Goal: Navigation & Orientation: Find specific page/section

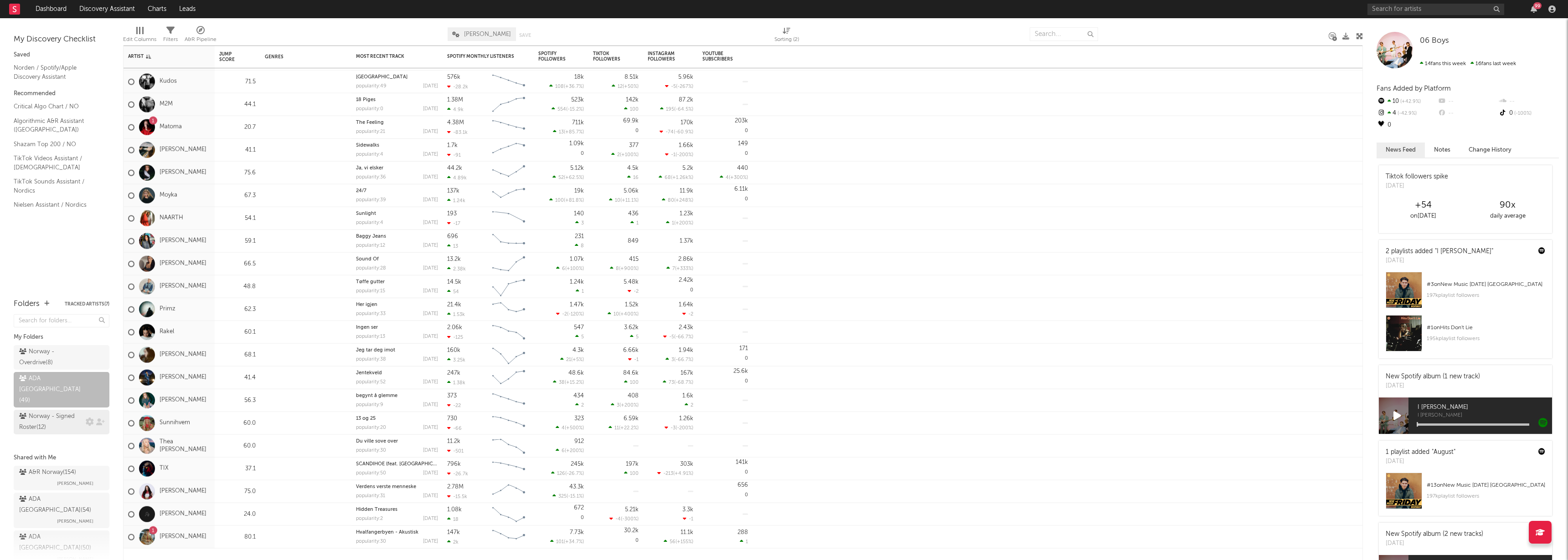
click at [58, 411] on div "Norway - Signed Roster ( 12 )" at bounding box center [52, 422] width 64 height 22
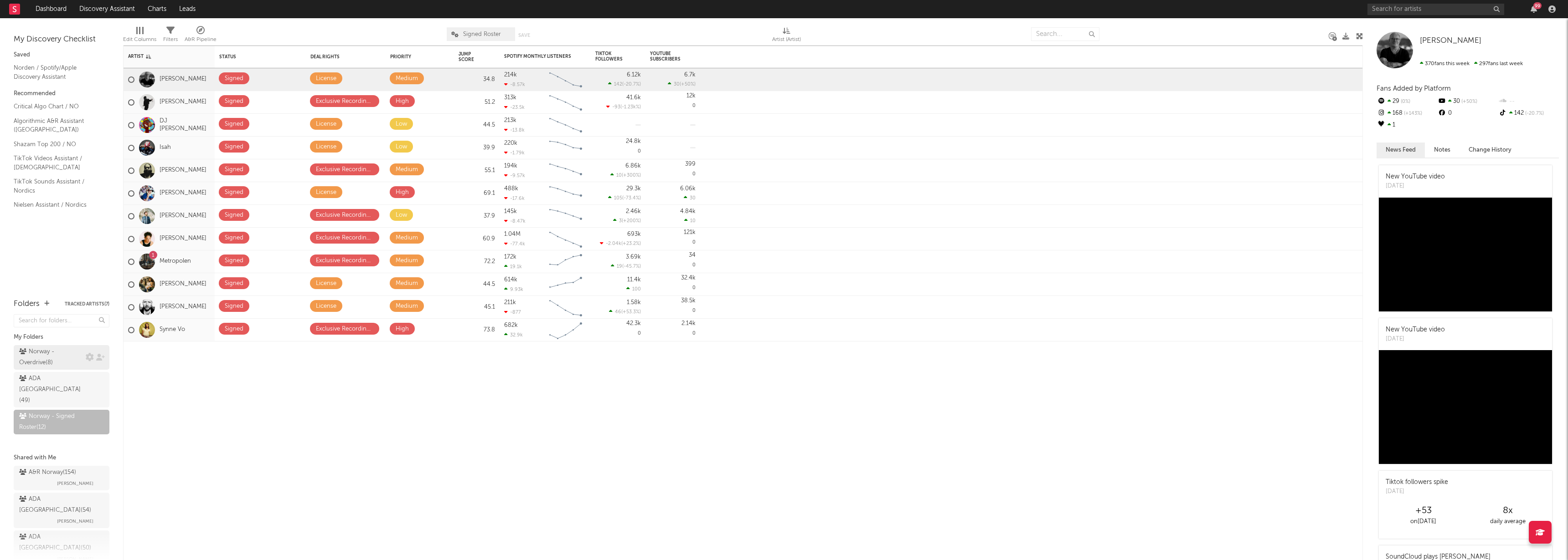
click at [52, 350] on div "Norway - Overdrive ( 8 )" at bounding box center [52, 358] width 64 height 22
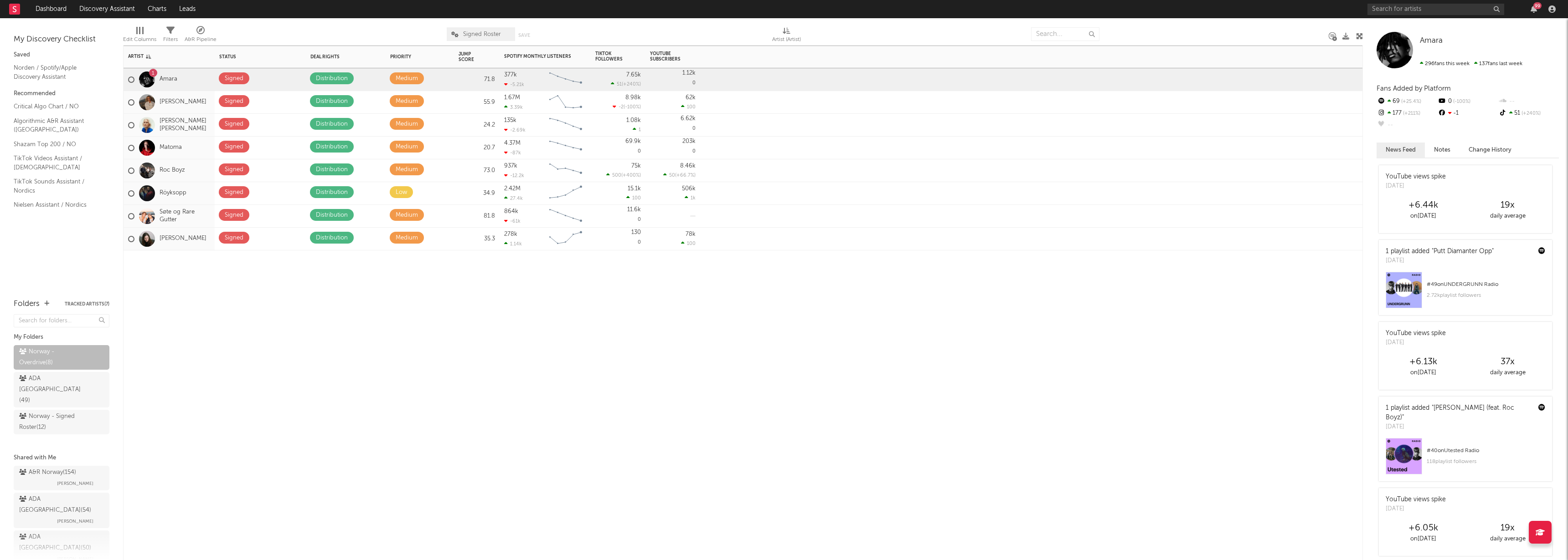
click at [254, 291] on div "Artist Notifications Status Edit settings for Status Deal Rights Edit settings …" at bounding box center [743, 303] width 1239 height 515
click at [352, 271] on div at bounding box center [345, 264] width 80 height 28
click at [45, 411] on div "Norway - Signed Roster ( 12 )" at bounding box center [52, 422] width 64 height 22
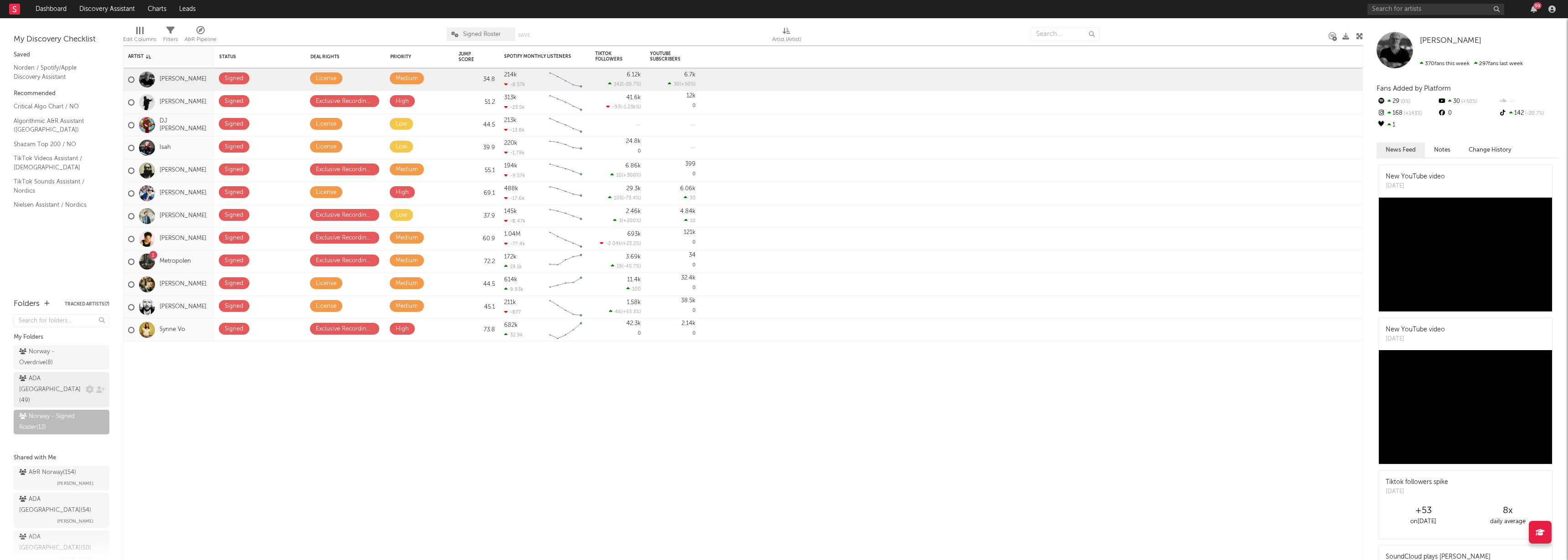
click at [61, 379] on div "ADA Norway ( 49 )" at bounding box center [52, 390] width 64 height 33
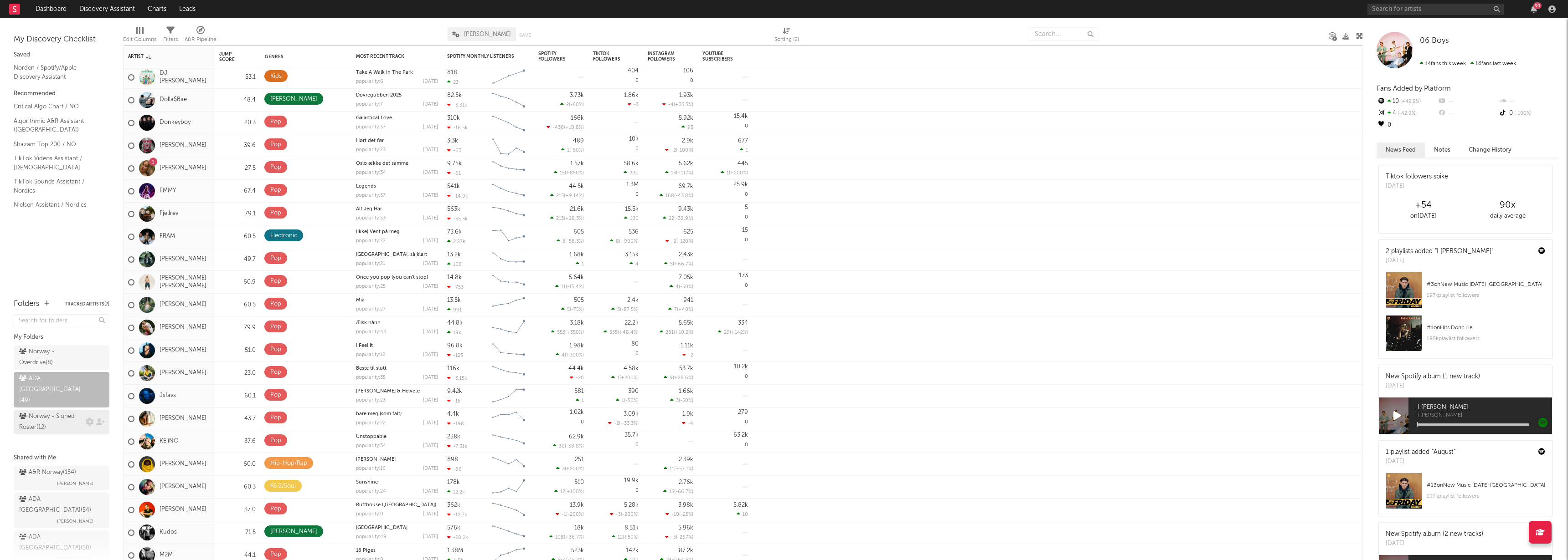
click at [43, 411] on div "Norway - Signed Roster ( 12 )" at bounding box center [52, 422] width 64 height 22
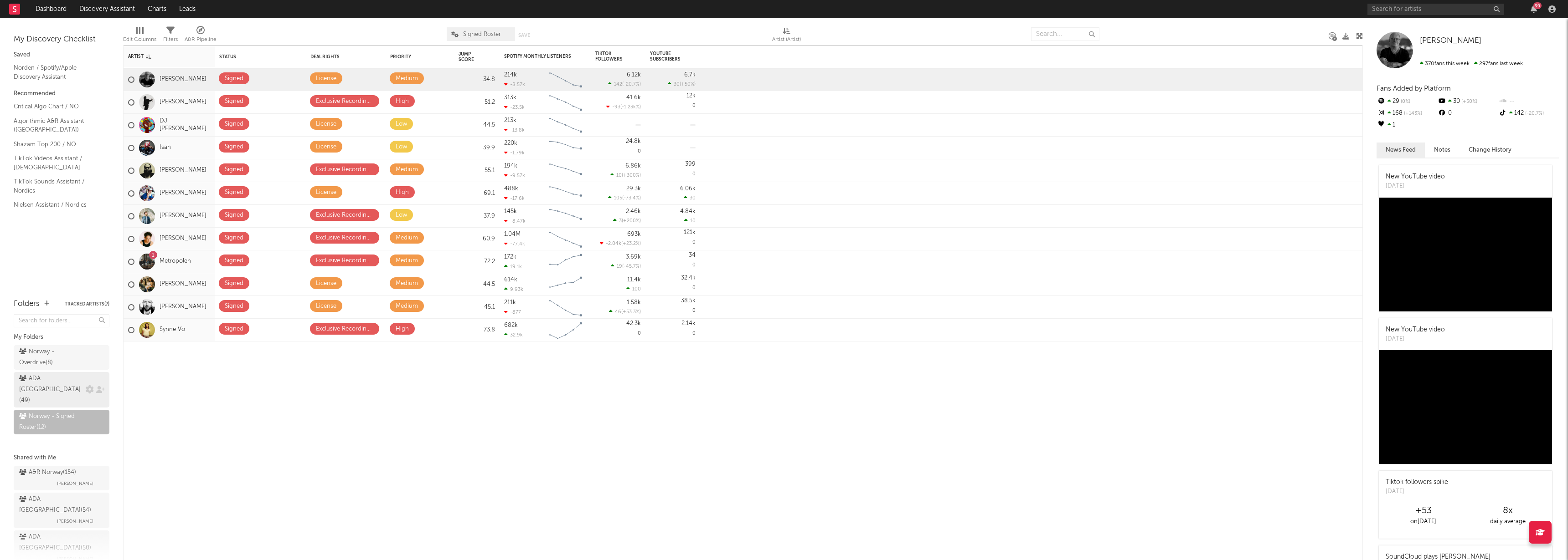
click at [68, 376] on div "ADA Norway ( 49 )" at bounding box center [52, 390] width 64 height 33
